Goal: Information Seeking & Learning: Learn about a topic

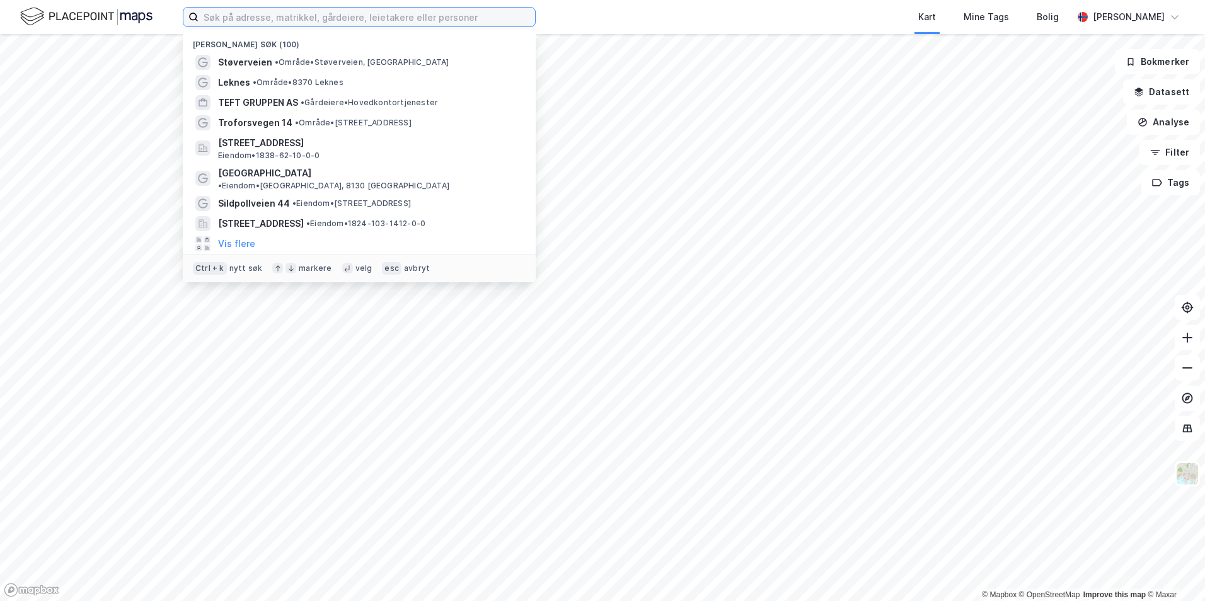
click at [364, 20] on input at bounding box center [367, 17] width 337 height 19
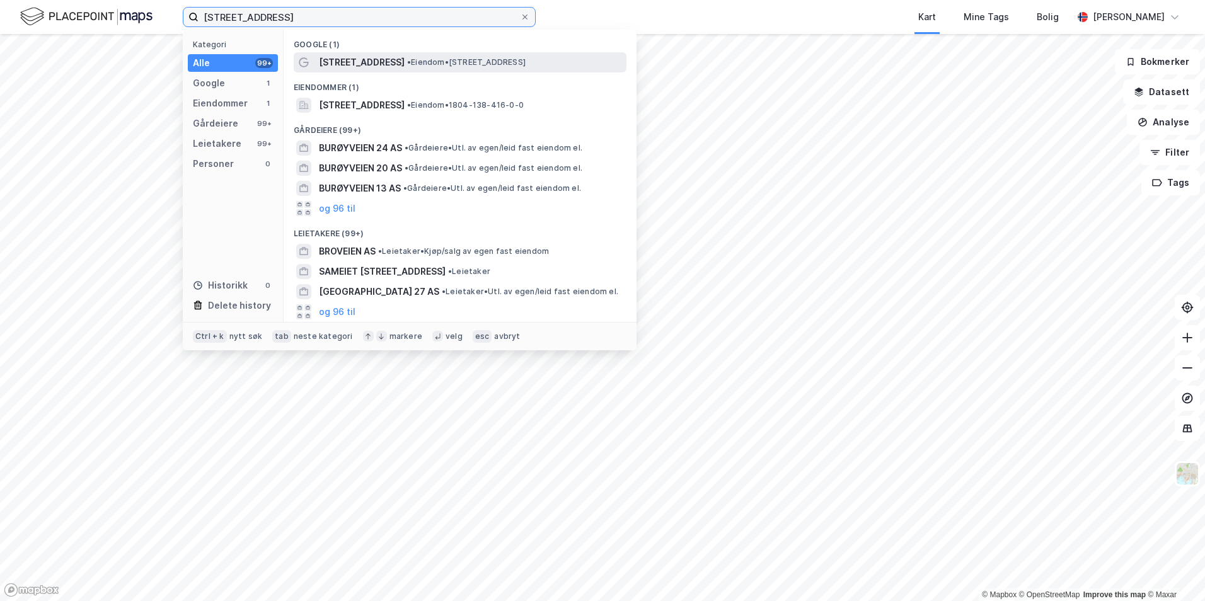
type input "[STREET_ADDRESS]"
click at [407, 64] on span "• Eiendom • [STREET_ADDRESS]" at bounding box center [466, 62] width 119 height 10
